Goal: Transaction & Acquisition: Subscribe to service/newsletter

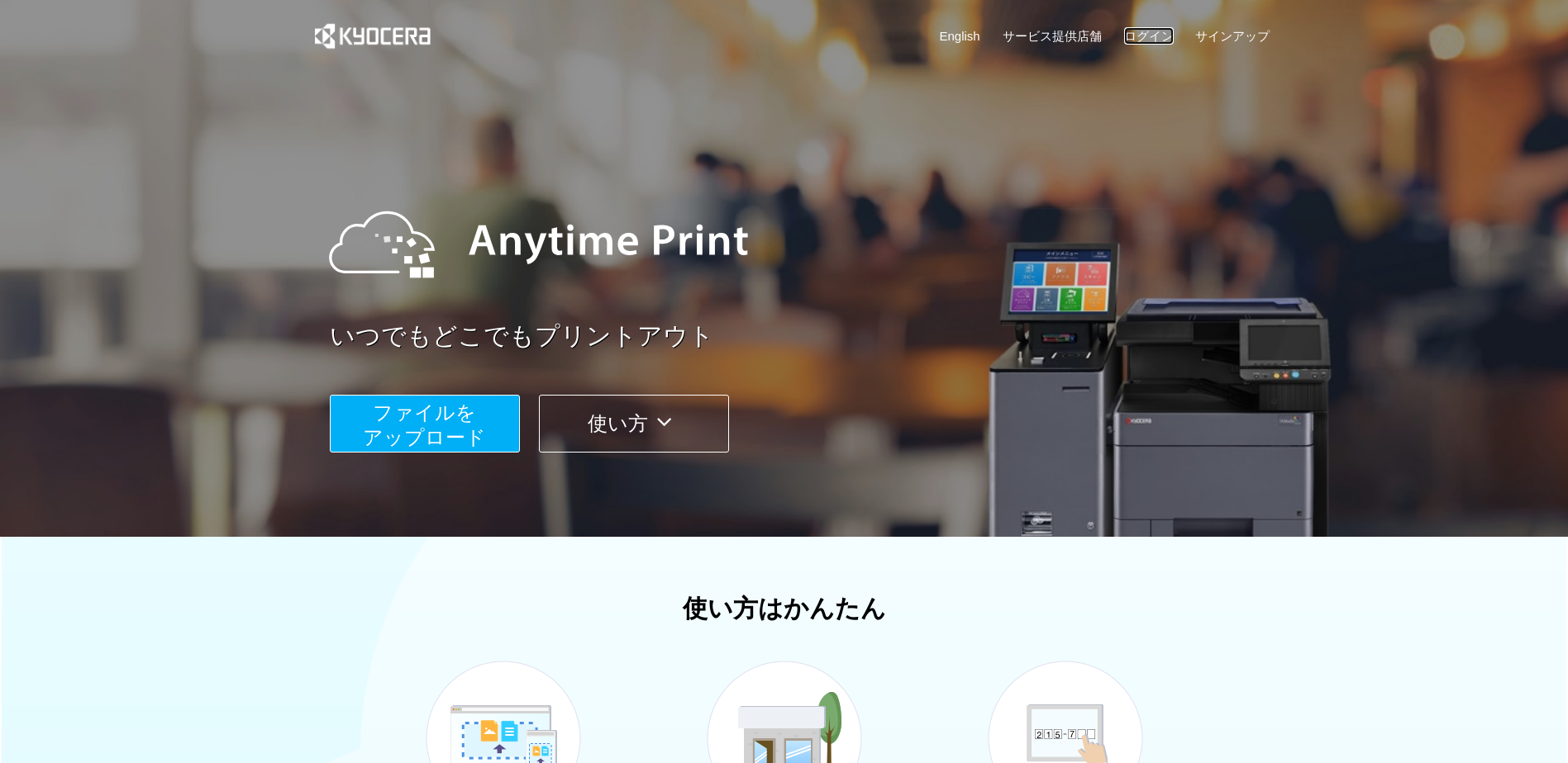
click at [1148, 31] on link "ログイン" at bounding box center [1149, 36] width 50 height 17
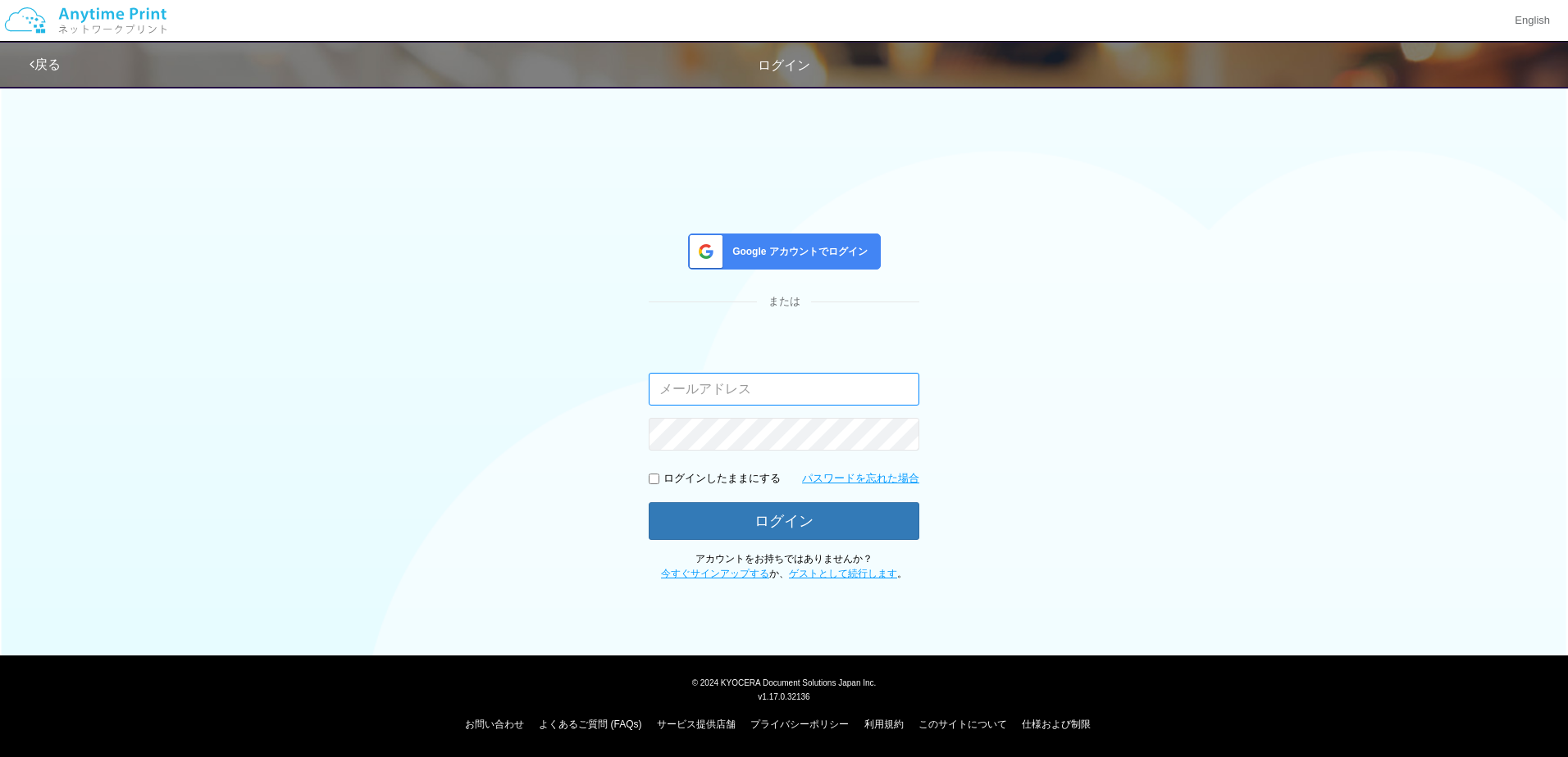
click at [742, 382] on input "email" at bounding box center [784, 389] width 271 height 33
paste input "[EMAIL_ADDRESS][DOMAIN_NAME]"
type input "[EMAIL_ADDRESS][DOMAIN_NAME]"
click at [992, 380] on div "Google アカウントでログイン または 入力されたメールアドレスまたはパスワードが正しくありません。 [EMAIL_ADDRESS][DOMAIN_NAM…" at bounding box center [783, 328] width 984 height 504
click at [733, 481] on p "ログインしたままにする" at bounding box center [722, 479] width 117 height 15
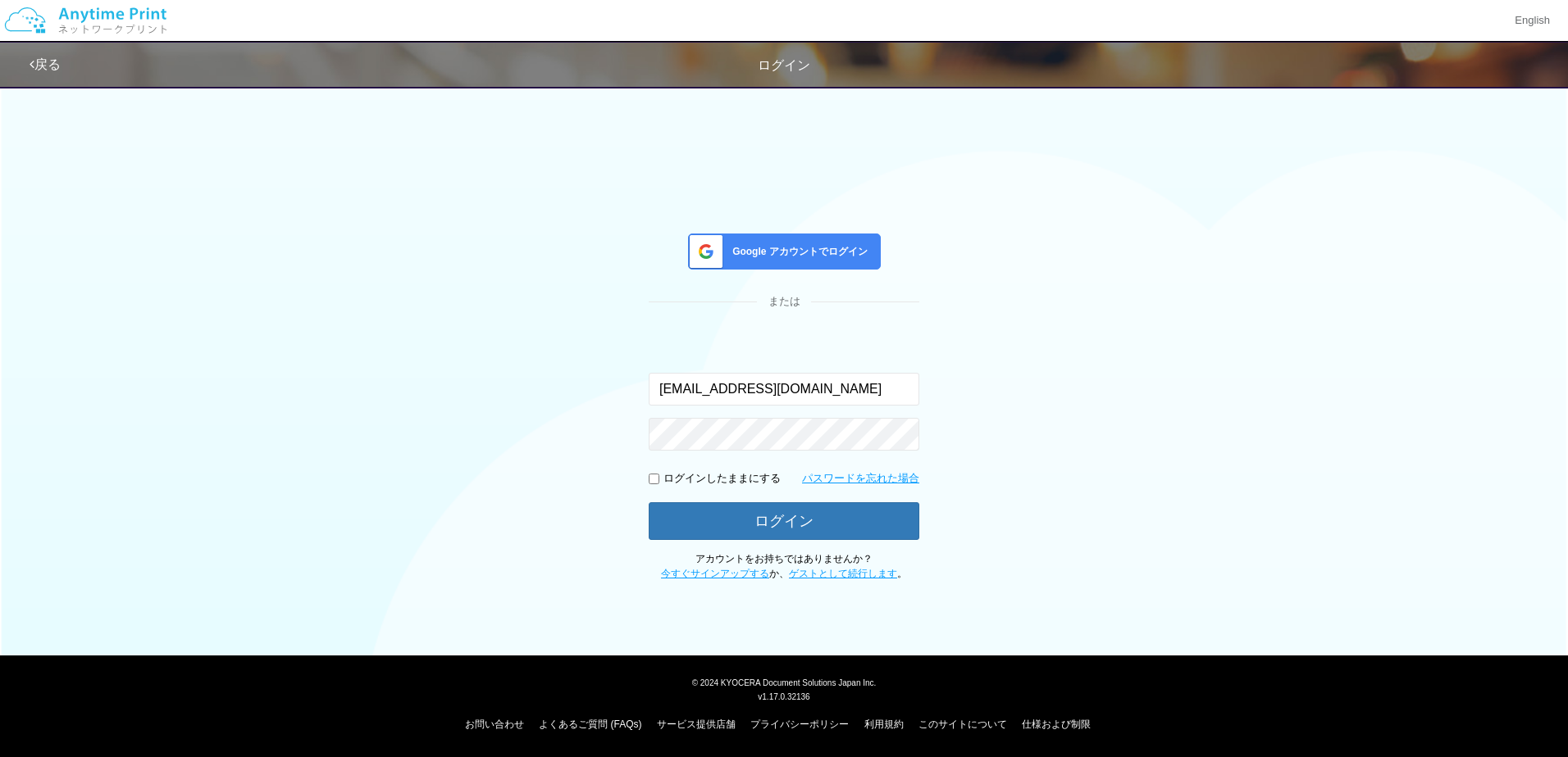
click at [817, 248] on span "Google アカウントでログイン" at bounding box center [797, 252] width 142 height 14
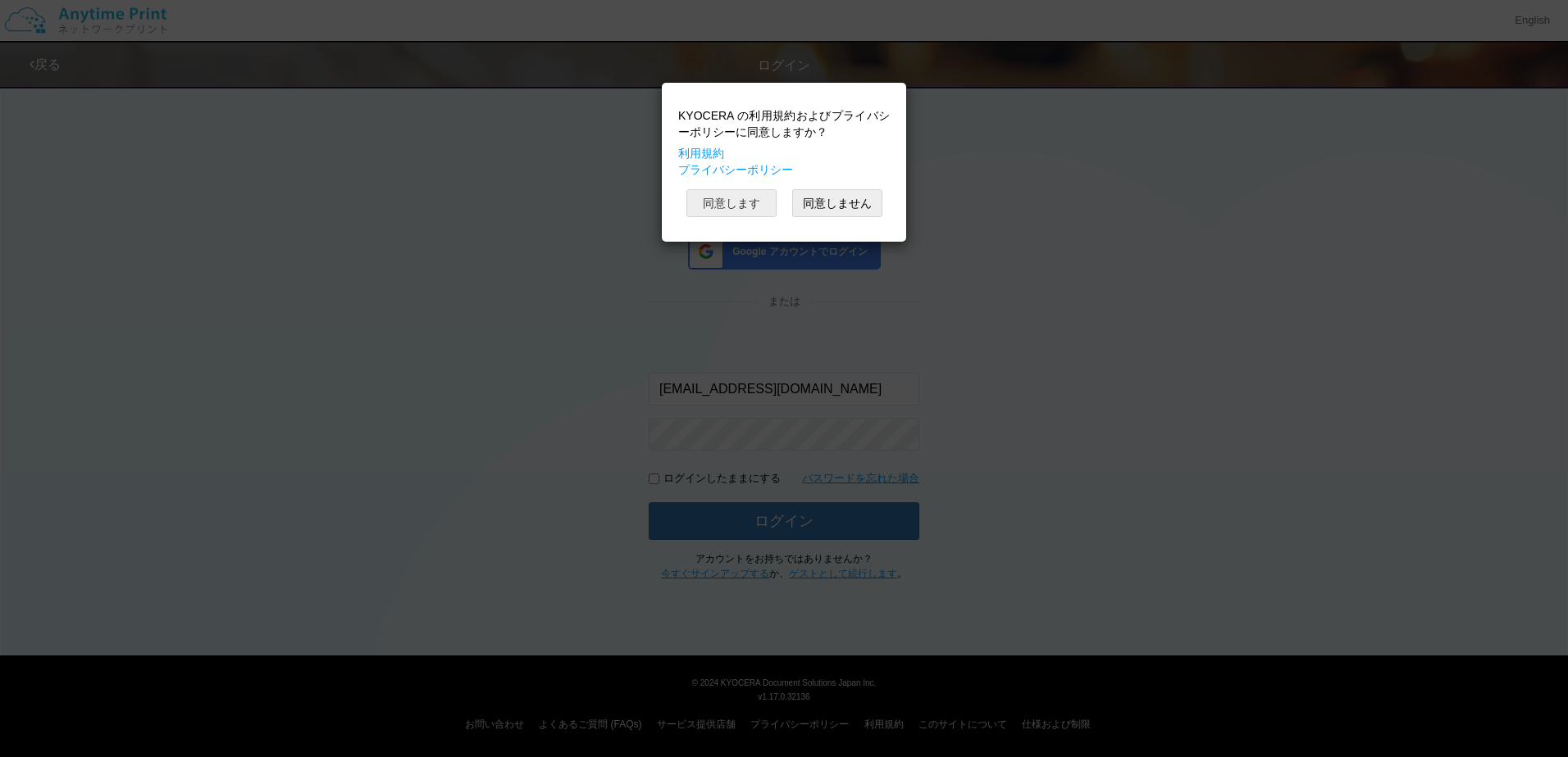
click at [750, 207] on button "同意します" at bounding box center [731, 202] width 90 height 27
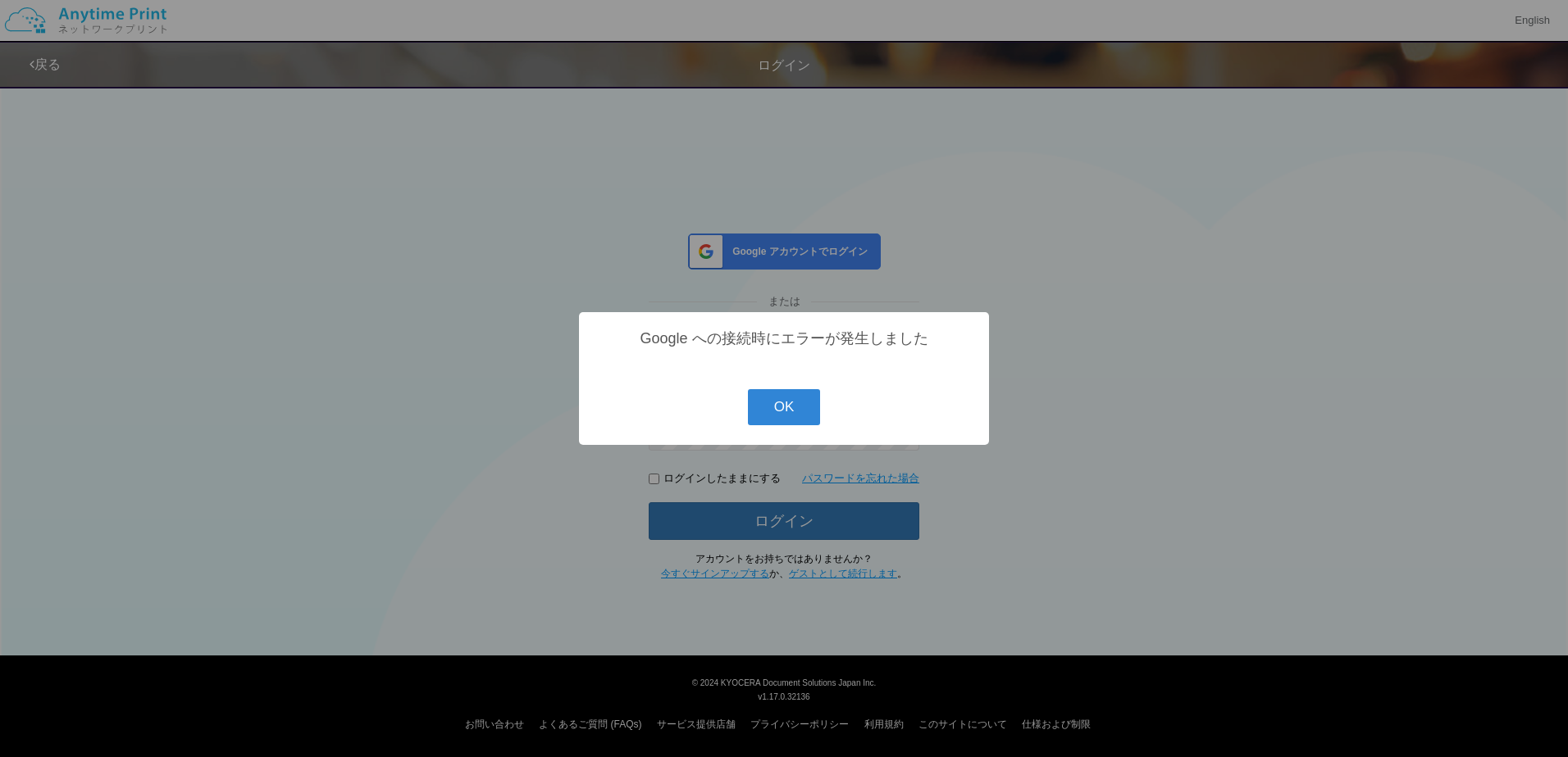
drag, startPoint x: 775, startPoint y: 388, endPoint x: 777, endPoint y: 400, distance: 12.2
click at [775, 388] on div "? ! i Google への接続時にエラーが発生しました OK Cancel ×" at bounding box center [783, 378] width 410 height 132
drag, startPoint x: 778, startPoint y: 401, endPoint x: 760, endPoint y: 393, distance: 19.7
click at [760, 393] on button "OK" at bounding box center [784, 407] width 73 height 36
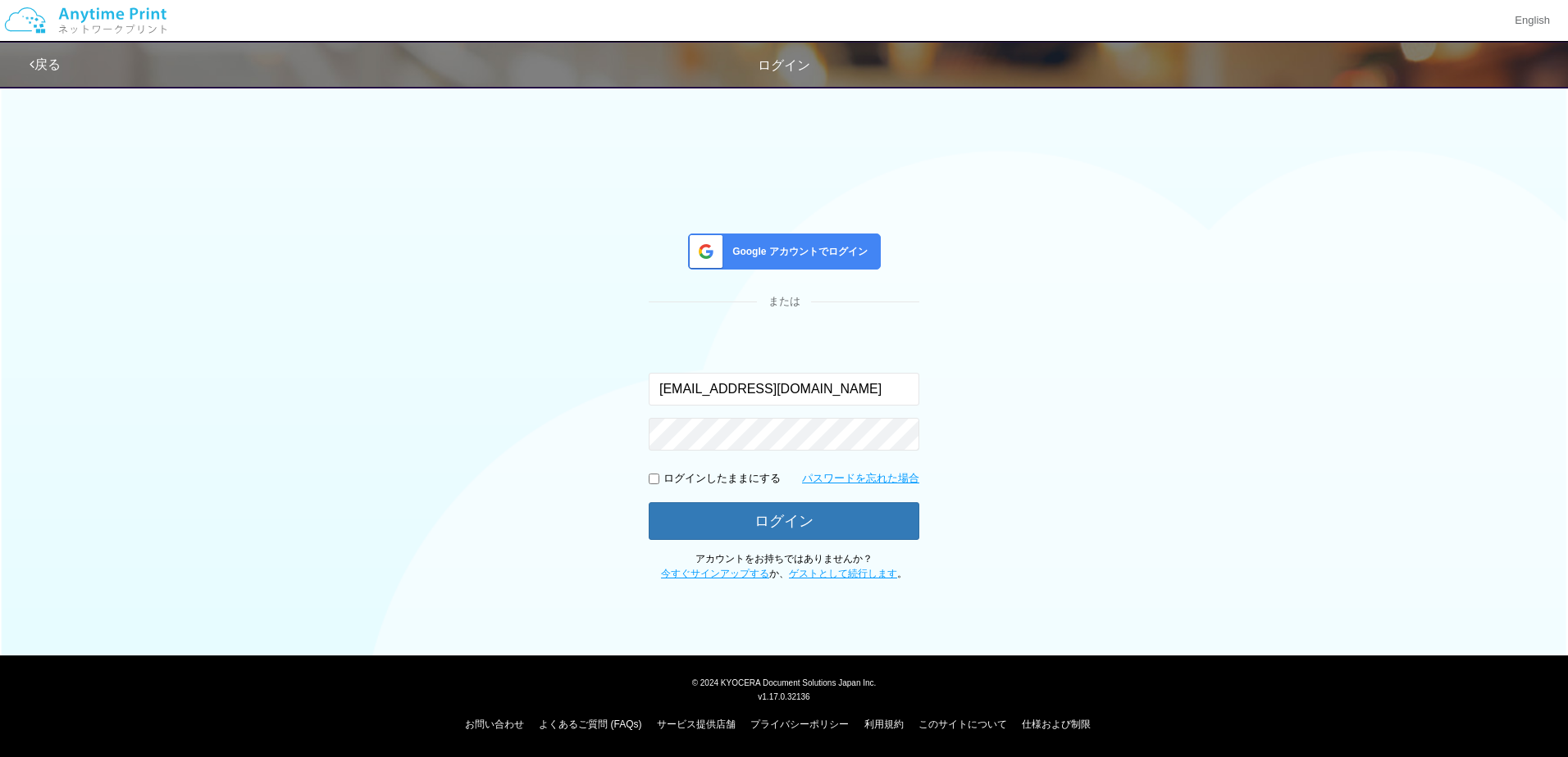
click at [779, 265] on div "Google アカウントでログイン" at bounding box center [785, 252] width 193 height 36
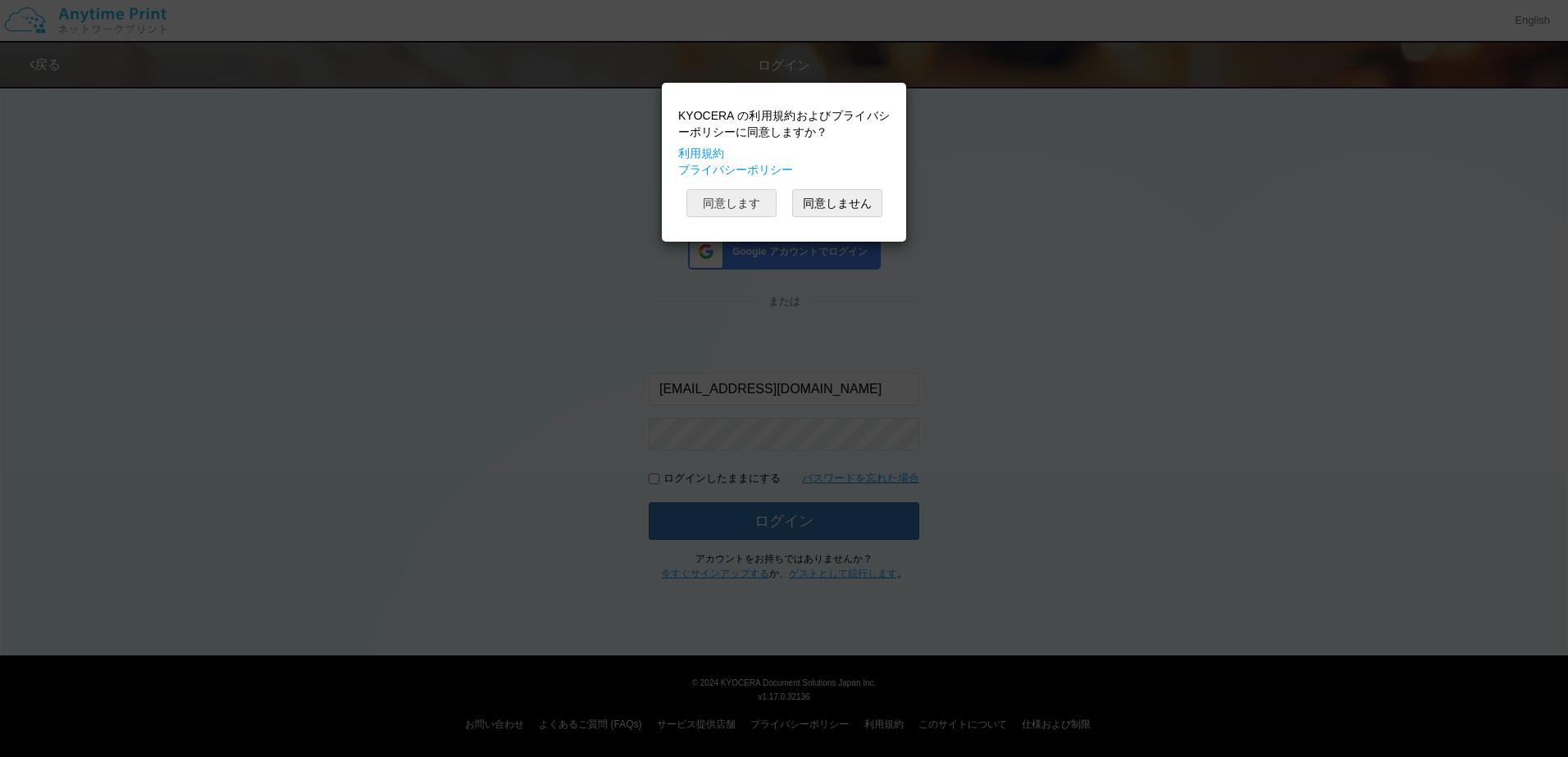
click at [739, 210] on button "同意します" at bounding box center [731, 202] width 90 height 27
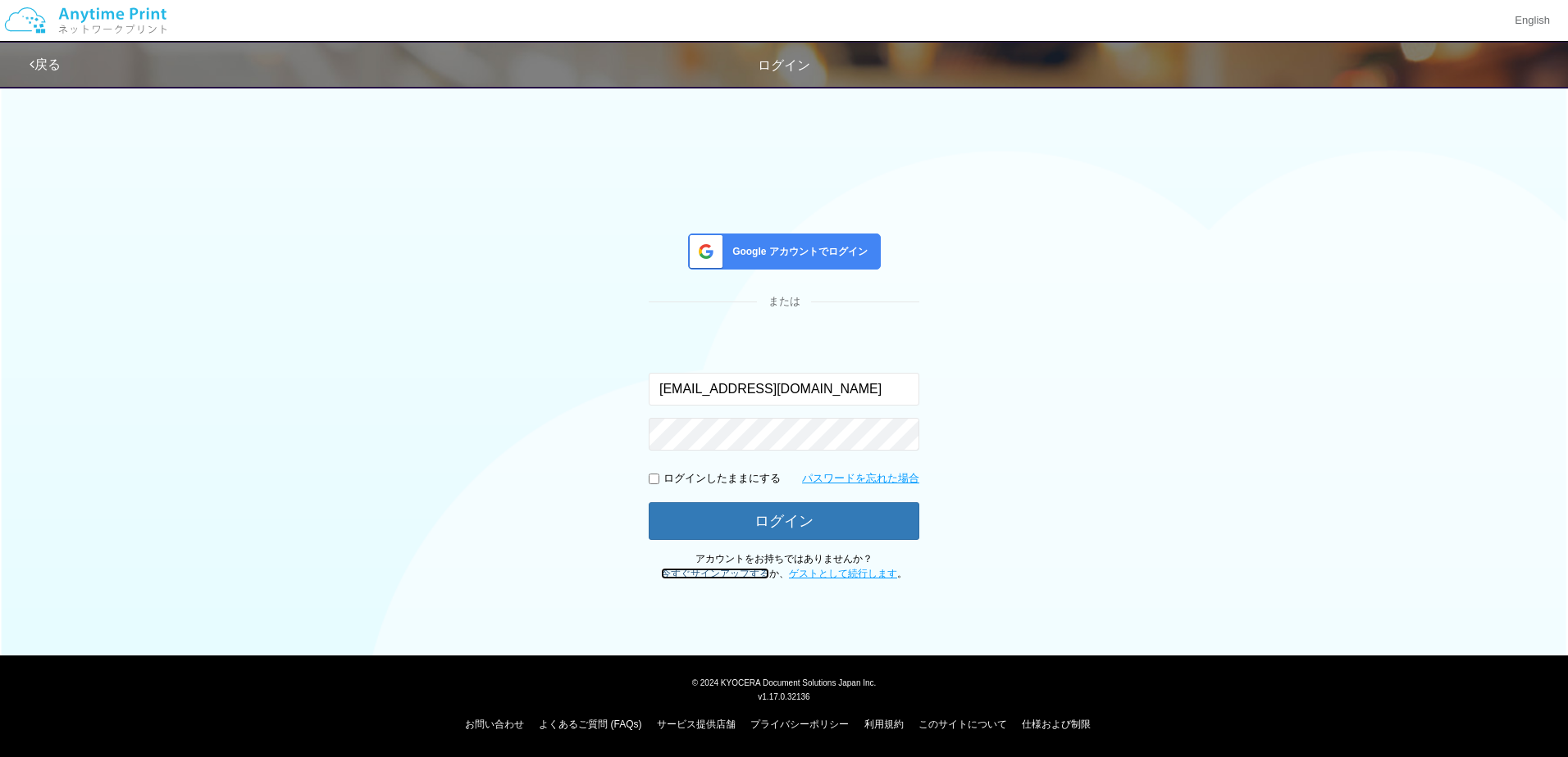
click at [732, 571] on link "今すぐサインアップする" at bounding box center [715, 573] width 108 height 11
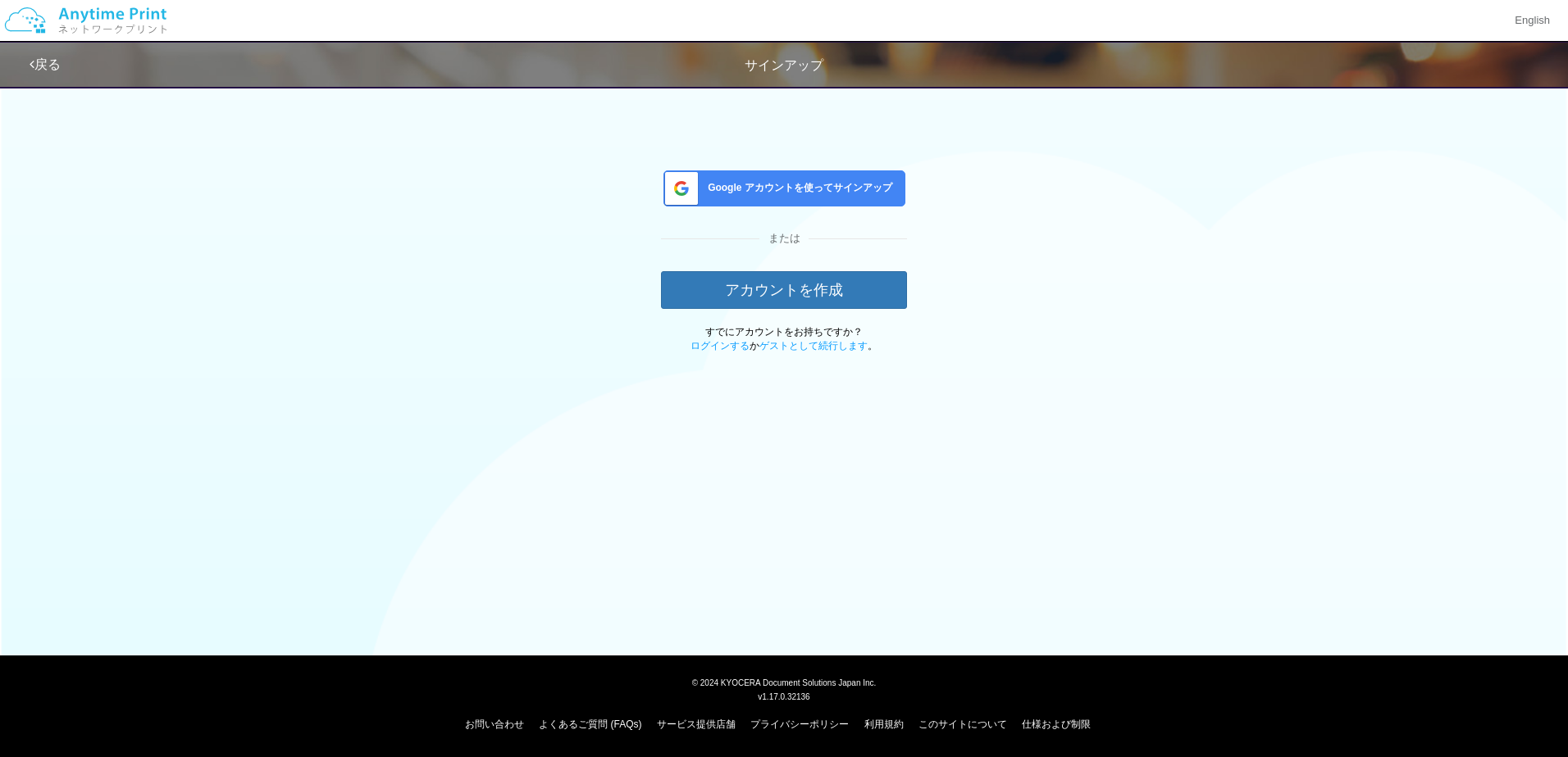
click at [794, 179] on div "Google アカウントを使ってサインアップ" at bounding box center [785, 188] width 242 height 36
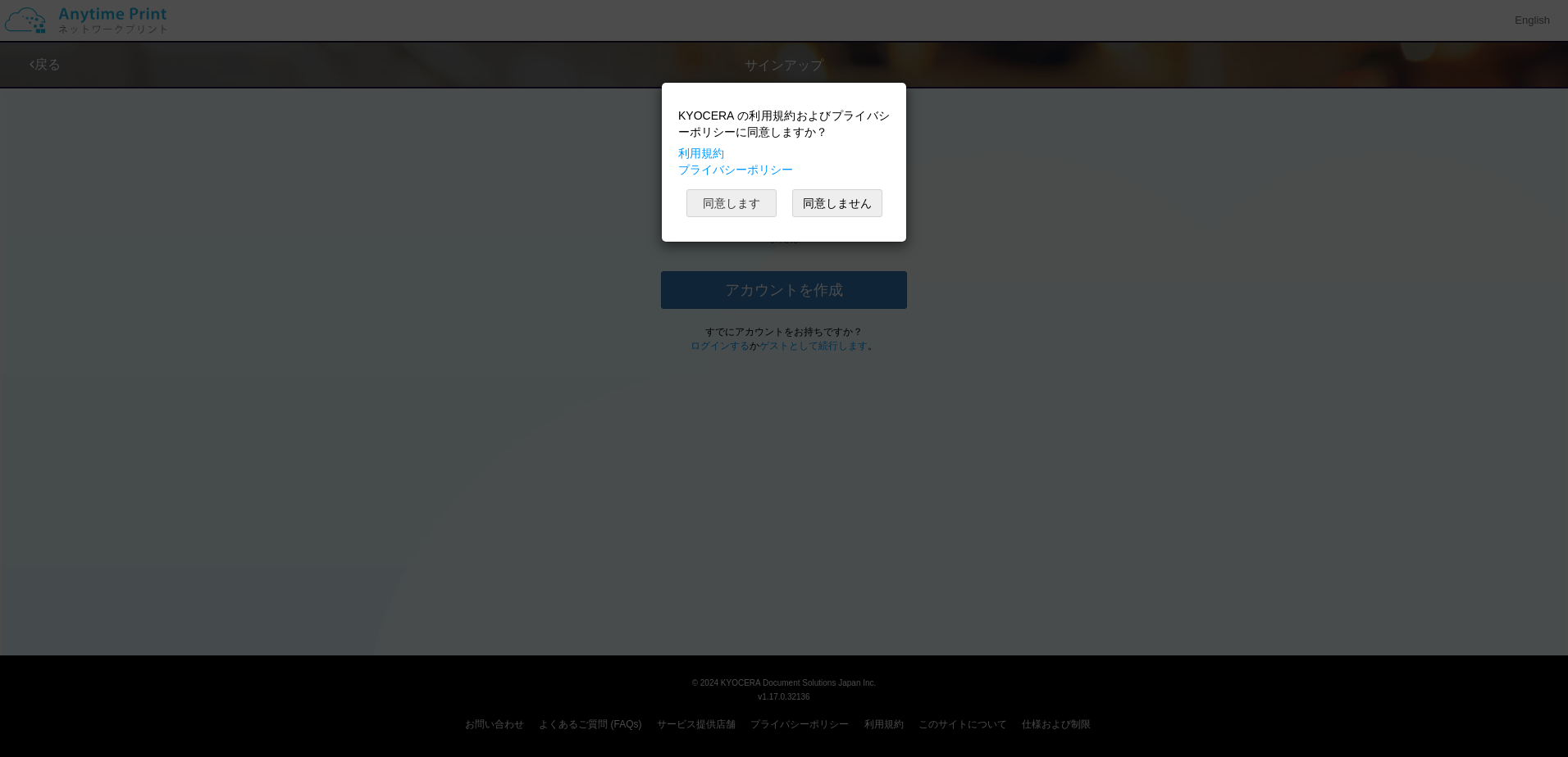
click at [753, 203] on button "同意します" at bounding box center [731, 202] width 90 height 27
